Goal: Information Seeking & Learning: Learn about a topic

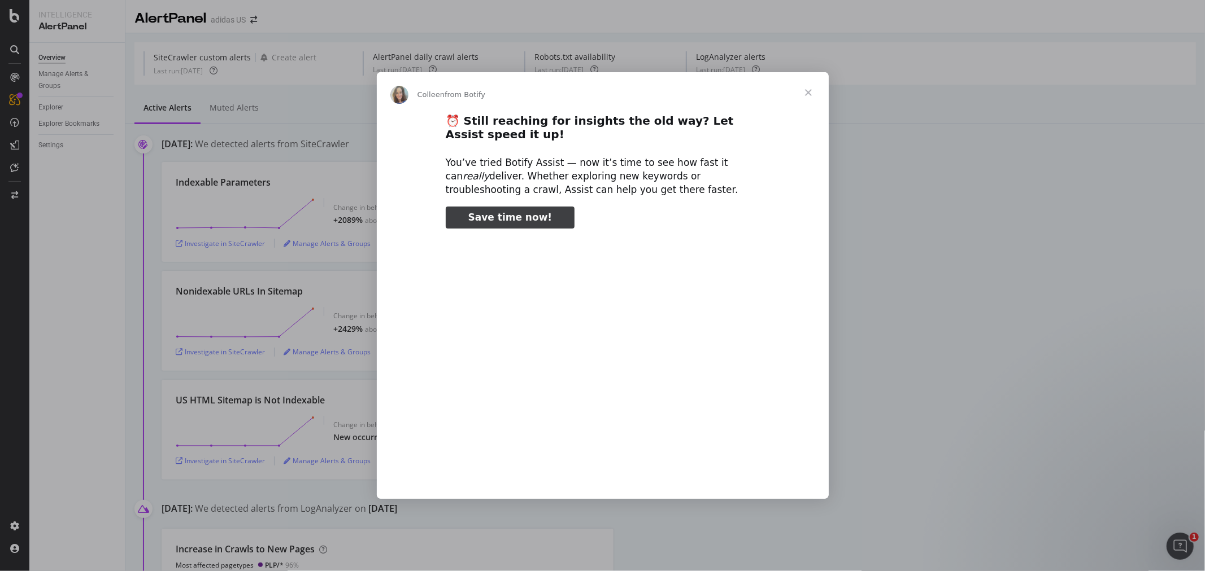
type input "607347"
click at [809, 89] on span "Close" at bounding box center [808, 92] width 41 height 41
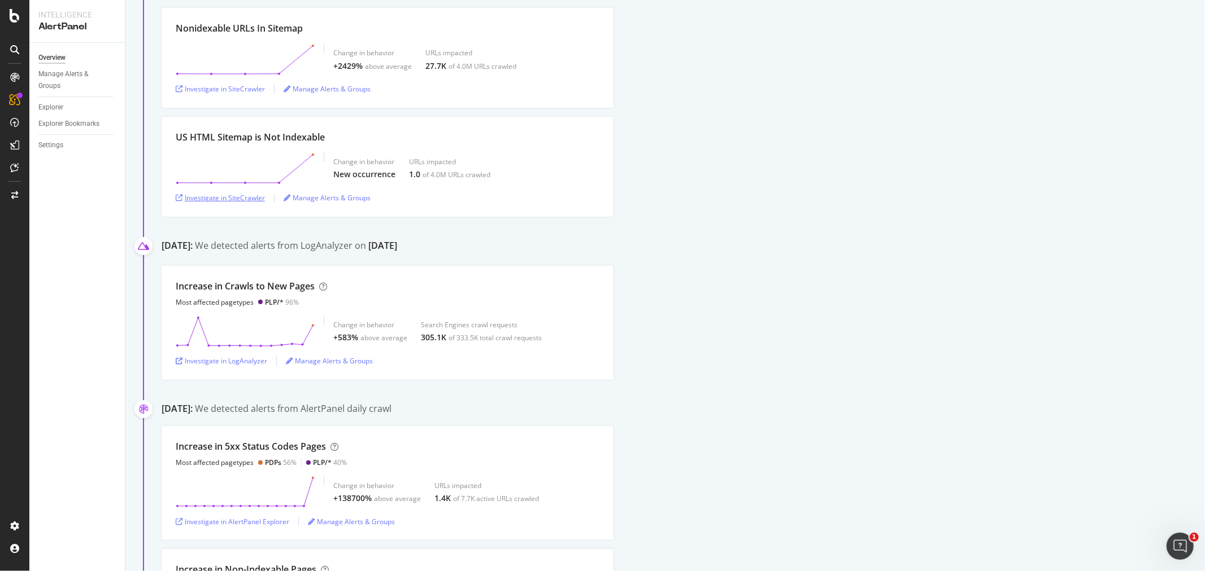
scroll to position [376, 0]
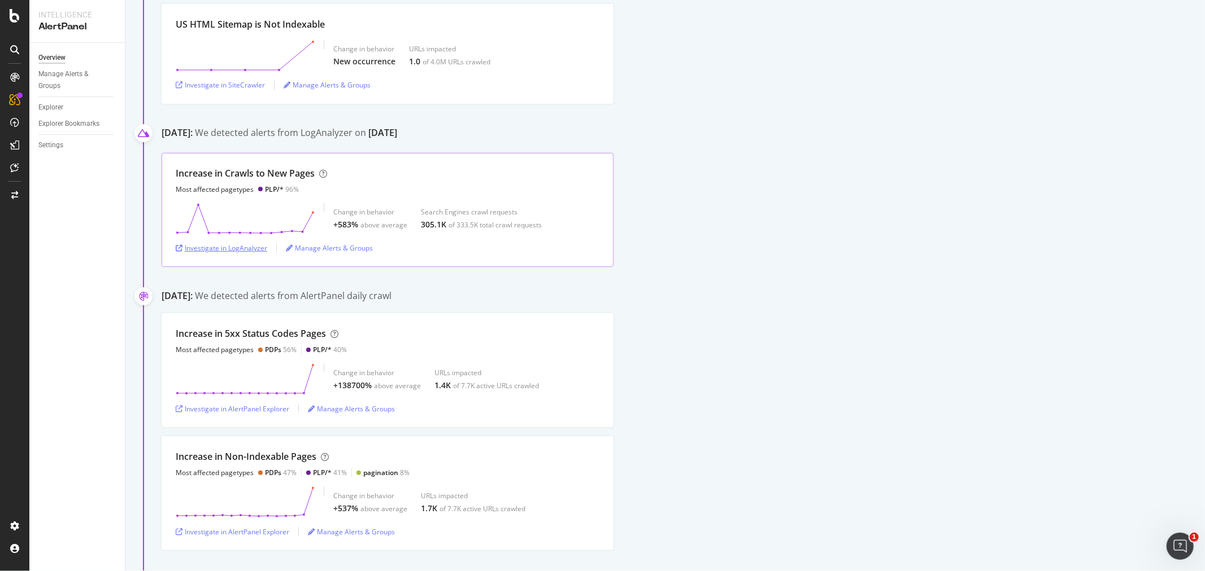
click at [251, 247] on div "Investigate in LogAnalyzer" at bounding box center [221, 248] width 91 height 10
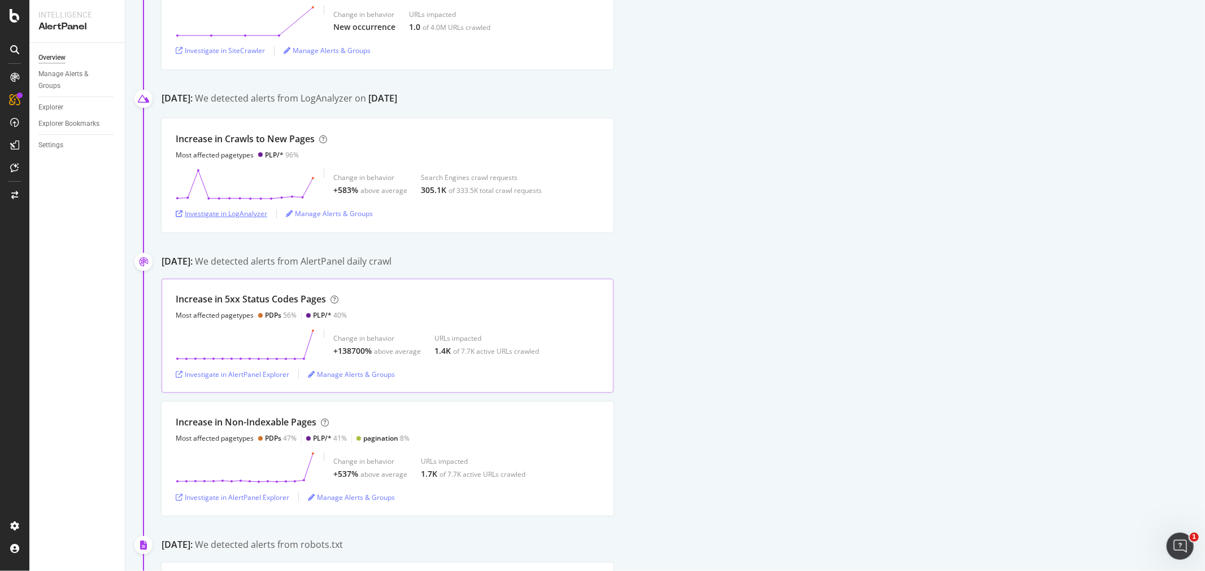
scroll to position [501, 0]
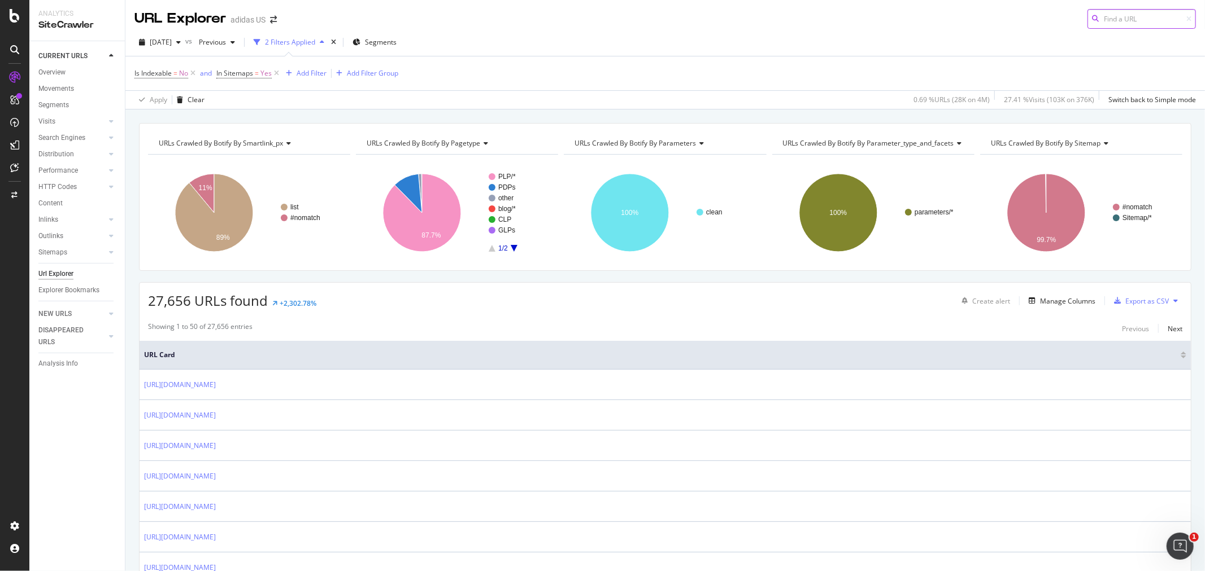
scroll to position [125, 0]
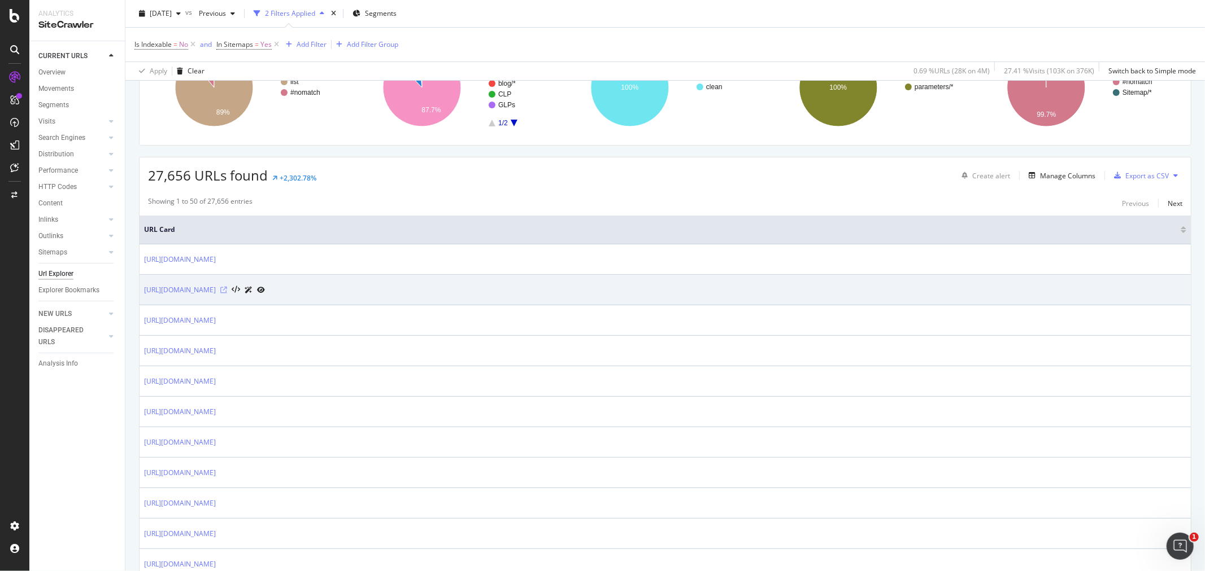
click at [227, 291] on icon at bounding box center [223, 290] width 7 height 7
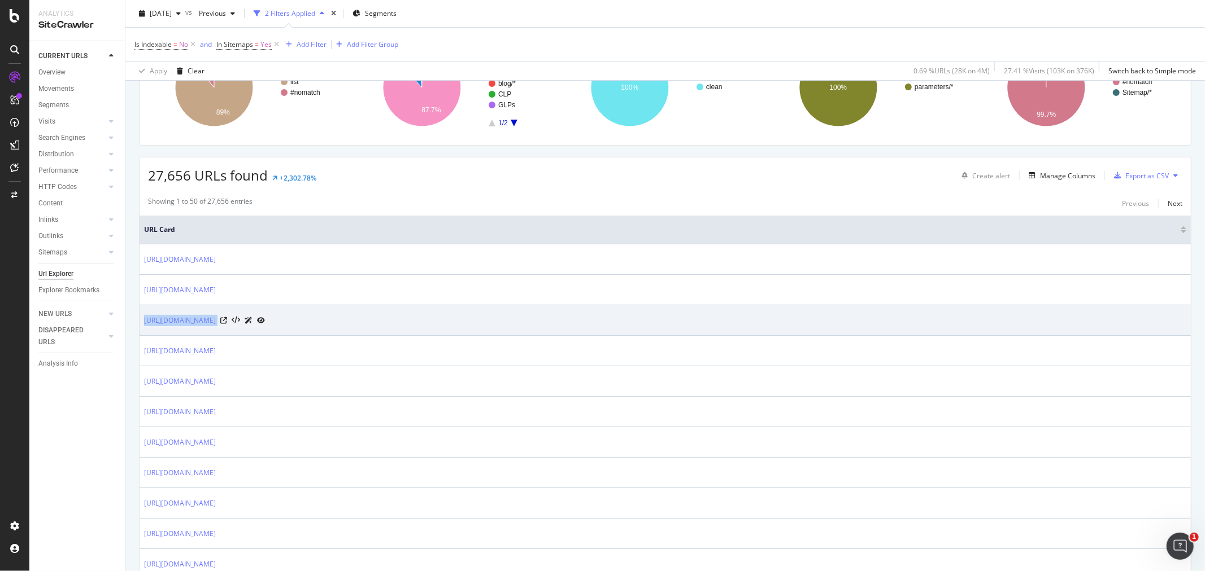
drag, startPoint x: 139, startPoint y: 326, endPoint x: 298, endPoint y: 332, distance: 158.2
click at [298, 332] on td "https://www.adidas.com/us/men-running-shoes" at bounding box center [664, 321] width 1051 height 30
copy tbody "https://www.adidas.com/us/men-running-shoes"
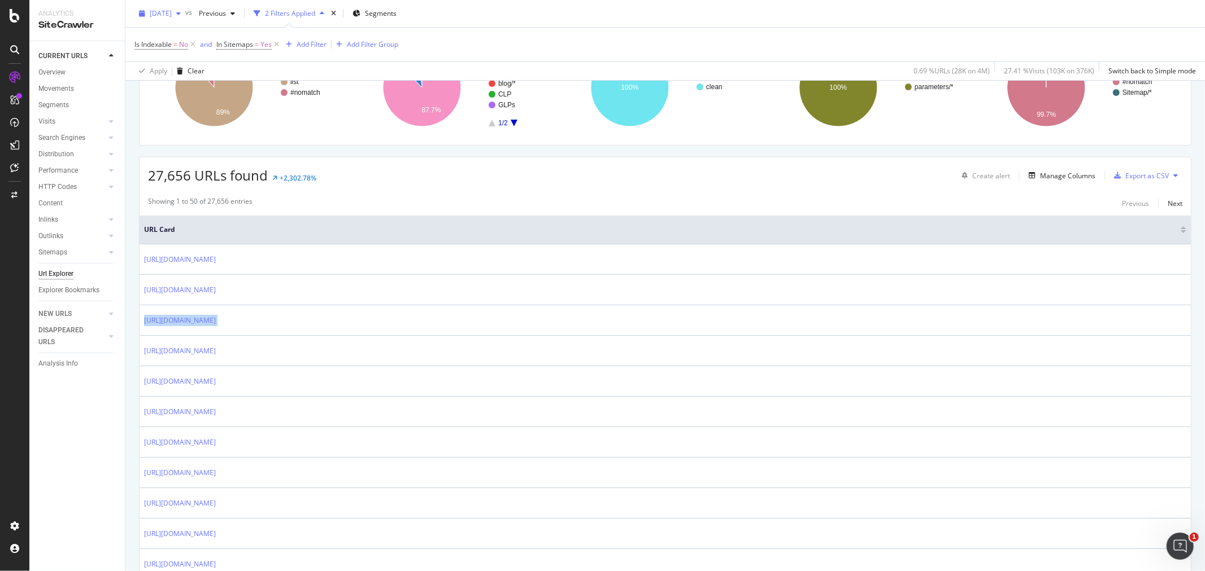
click at [172, 18] on span "[DATE]" at bounding box center [161, 13] width 22 height 10
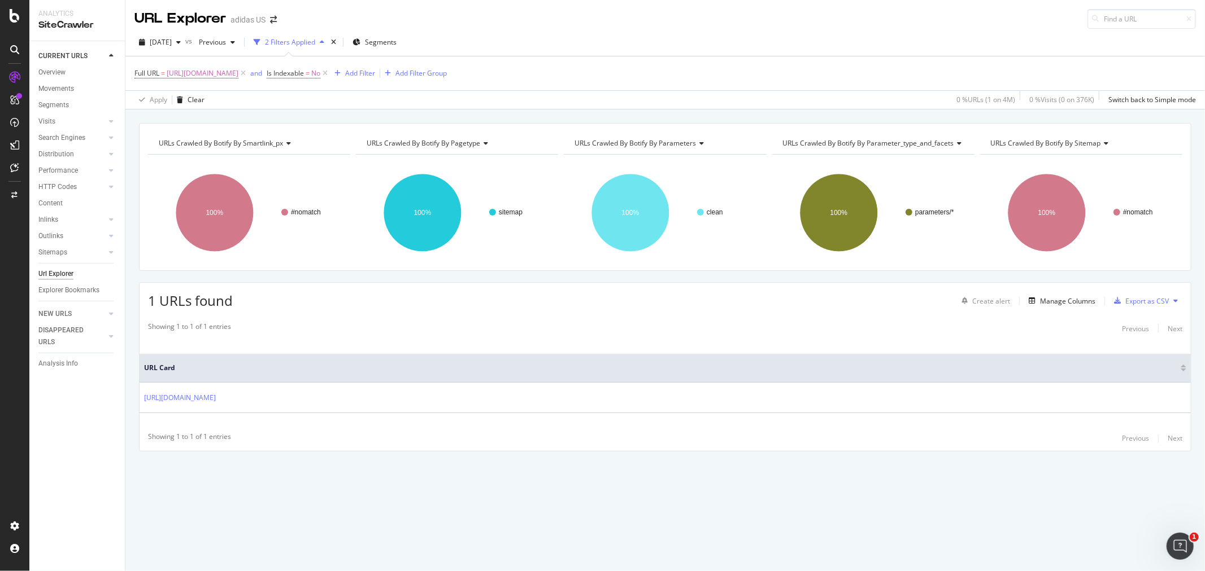
drag, startPoint x: 317, startPoint y: 77, endPoint x: 252, endPoint y: 94, distance: 67.1
click at [252, 94] on div "Apply Clear 0 % URLs ( 1 on 4M ) 0 % Visits ( 0 on 376K ) Switch back to Simple…" at bounding box center [664, 99] width 1079 height 19
drag, startPoint x: 422, startPoint y: 78, endPoint x: 256, endPoint y: 116, distance: 169.7
click at [261, 115] on div "URL Explorer adidas US [DATE] vs Previous 2 Filters Applied Segments Full URL =…" at bounding box center [664, 285] width 1079 height 571
click at [215, 77] on span "https://www.adidas.com/glass/sitemaps/adidas/US/en/html-sitemap/index.html" at bounding box center [203, 74] width 72 height 16
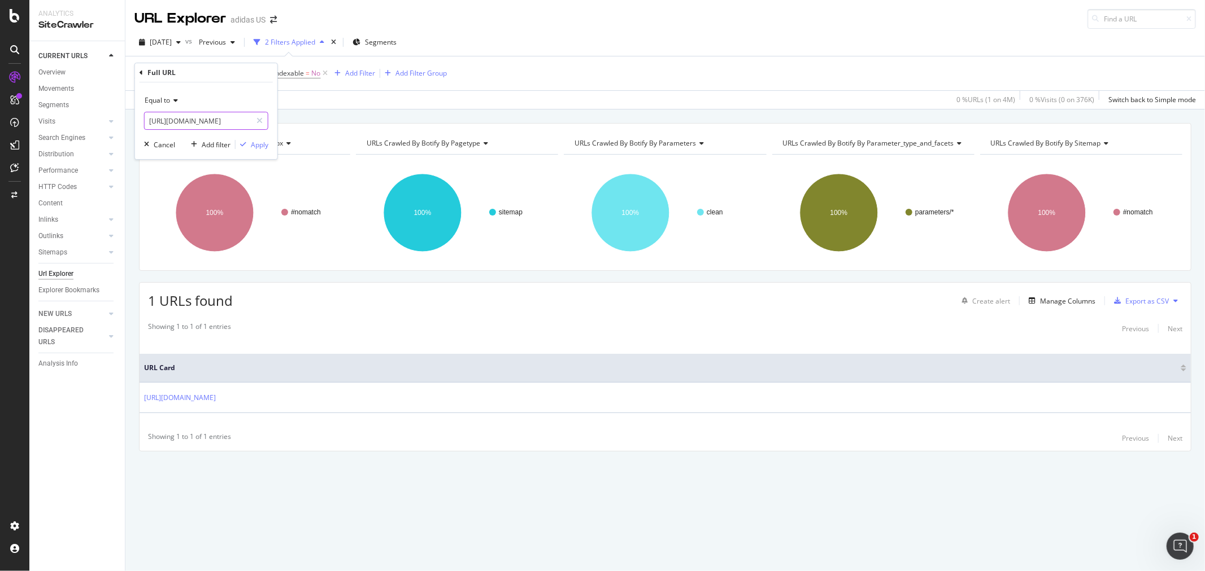
click at [207, 123] on input "https://www.adidas.com/glass/sitemaps/adidas/US/en/html-sitemap/index.html" at bounding box center [198, 121] width 107 height 18
click at [251, 142] on div "Apply" at bounding box center [260, 145] width 18 height 10
